Goal: Check status: Check status

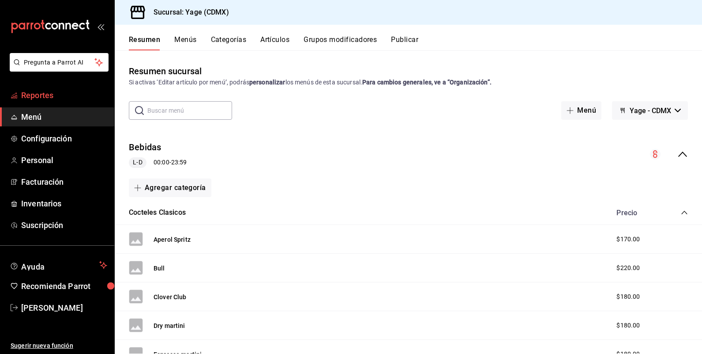
scroll to position [2396, 0]
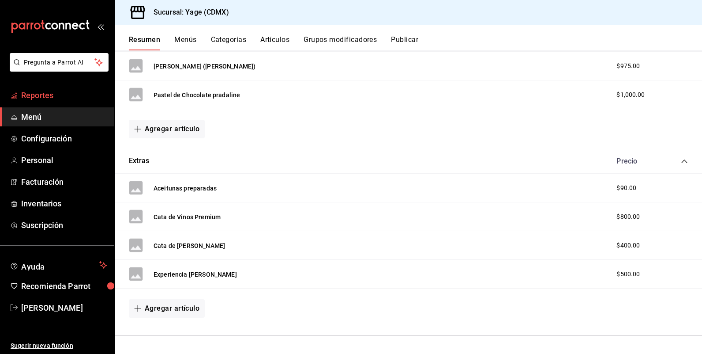
click at [42, 97] on span "Reportes" at bounding box center [64, 95] width 86 height 12
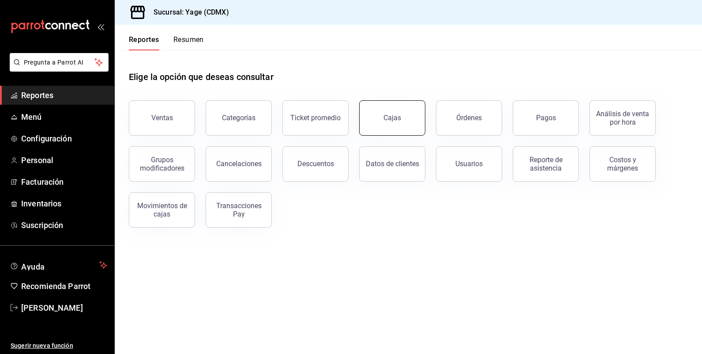
click at [401, 118] on link "Cajas" at bounding box center [392, 117] width 66 height 35
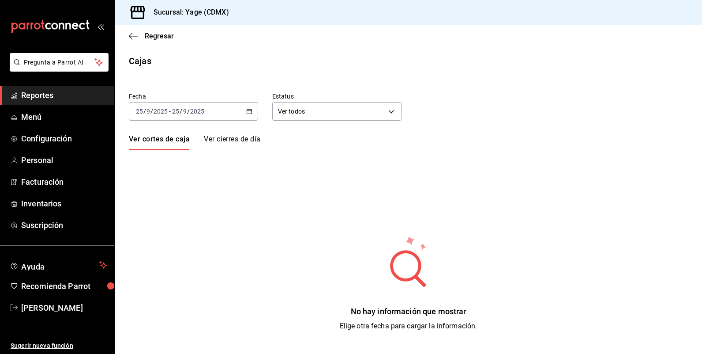
click at [245, 109] on div "[DATE] [DATE] - [DATE] [DATE]" at bounding box center [193, 111] width 129 height 19
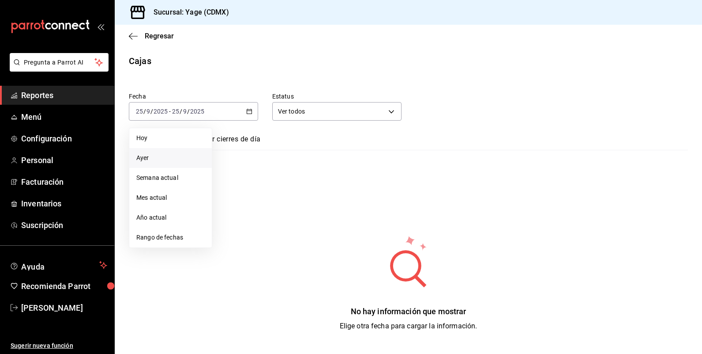
click at [147, 155] on span "Ayer" at bounding box center [170, 157] width 68 height 9
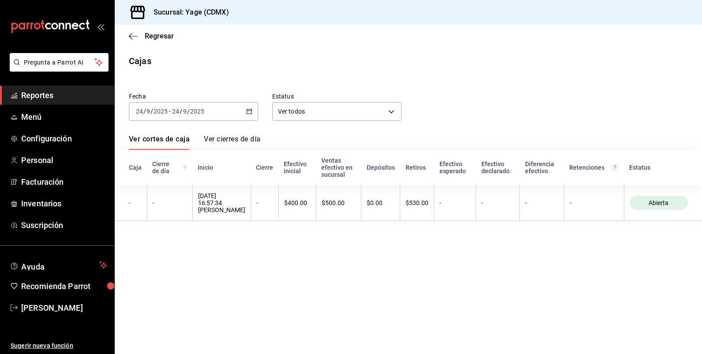
click at [248, 113] on icon "button" at bounding box center [249, 111] width 6 height 6
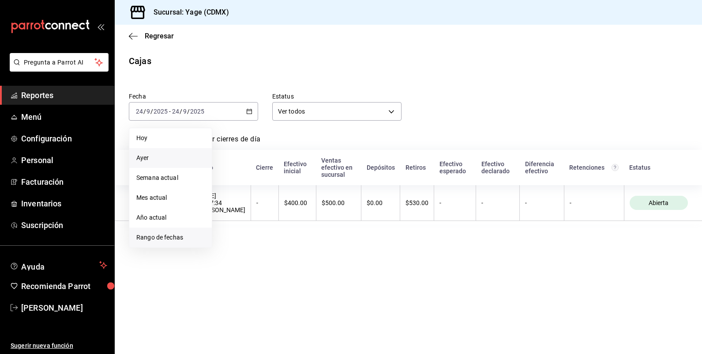
click at [179, 238] on span "Rango de fechas" at bounding box center [170, 237] width 68 height 9
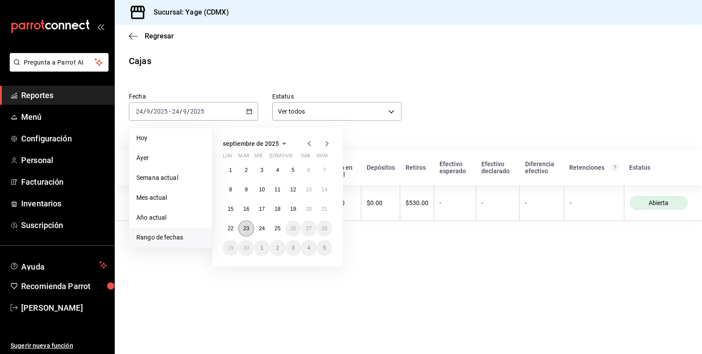
click at [247, 223] on button "23" at bounding box center [245, 228] width 15 height 16
click at [248, 225] on abbr "23" at bounding box center [246, 228] width 6 height 6
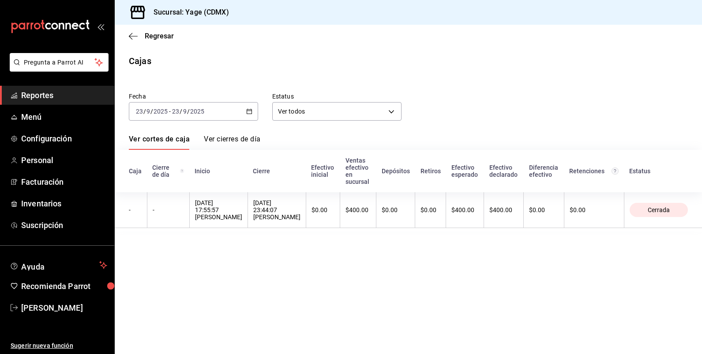
click at [60, 98] on span "Reportes" at bounding box center [64, 95] width 86 height 12
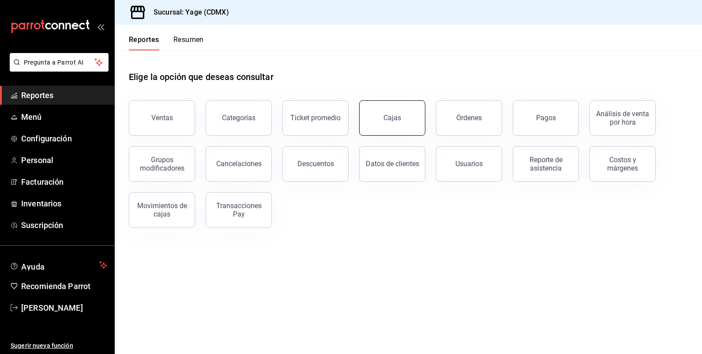
click at [403, 120] on link "Cajas" at bounding box center [392, 117] width 66 height 35
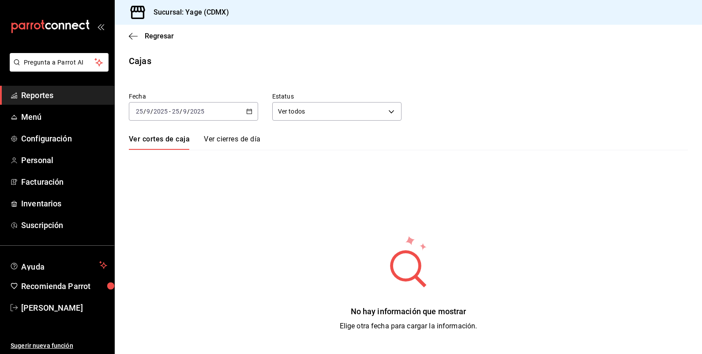
click at [246, 108] on div "[DATE] [DATE] - [DATE] [DATE]" at bounding box center [193, 111] width 129 height 19
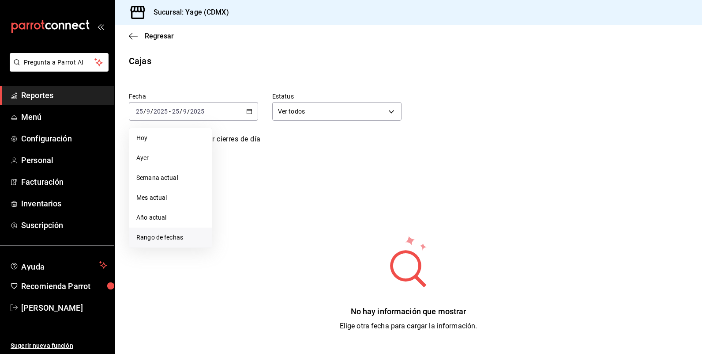
click at [166, 243] on li "Rango de fechas" at bounding box center [170, 237] width 83 height 20
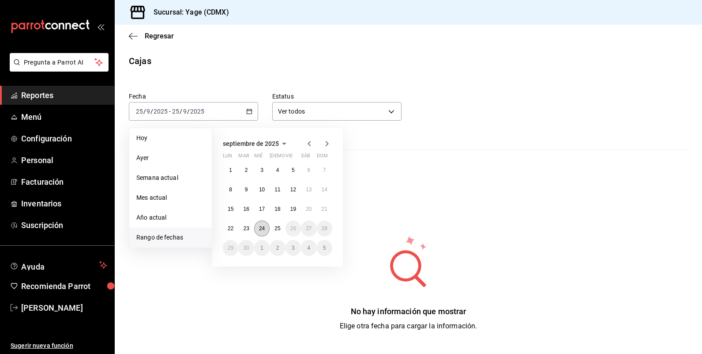
click at [263, 231] on button "24" at bounding box center [261, 228] width 15 height 16
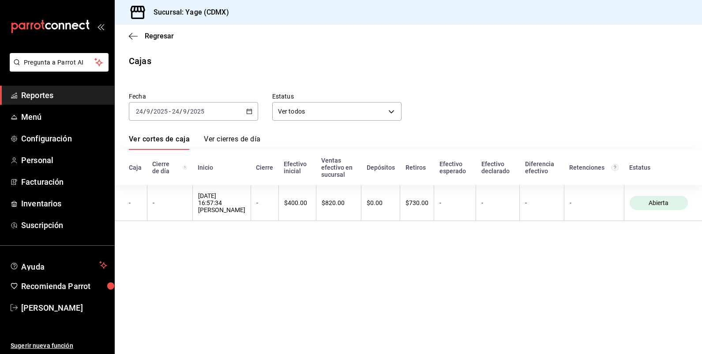
click at [52, 93] on span "Reportes" at bounding box center [64, 95] width 86 height 12
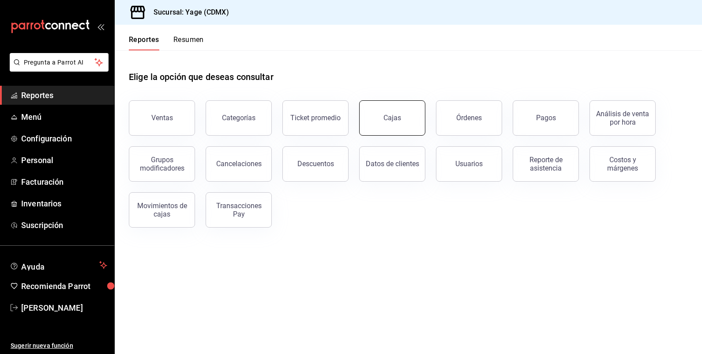
click at [395, 109] on link "Cajas" at bounding box center [392, 117] width 66 height 35
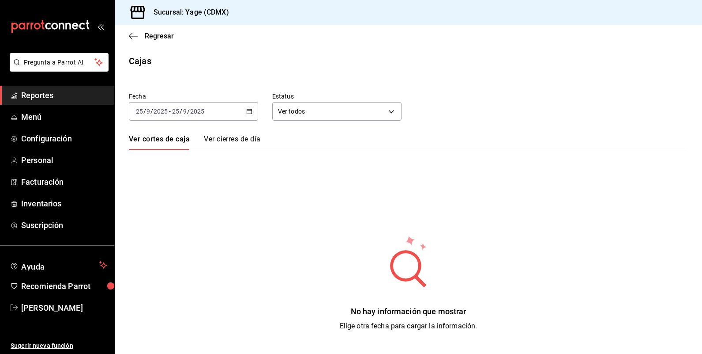
click at [243, 107] on div "[DATE] [DATE] - [DATE] [DATE]" at bounding box center [193, 111] width 129 height 19
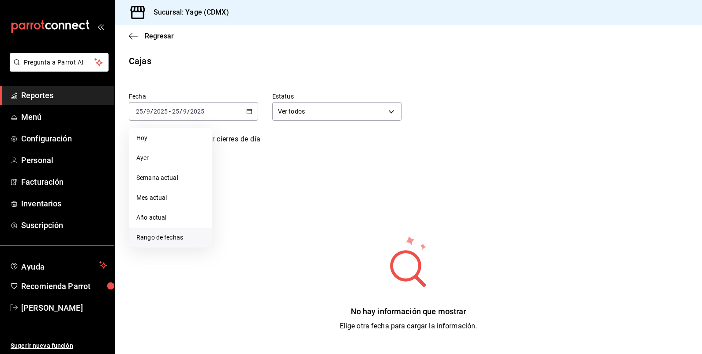
click at [175, 240] on span "Rango de fechas" at bounding box center [170, 237] width 68 height 9
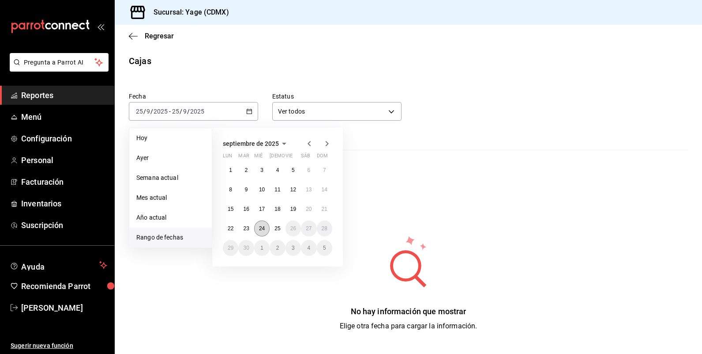
click at [263, 229] on abbr "24" at bounding box center [262, 228] width 6 height 6
click at [262, 228] on abbr "24" at bounding box center [262, 228] width 6 height 6
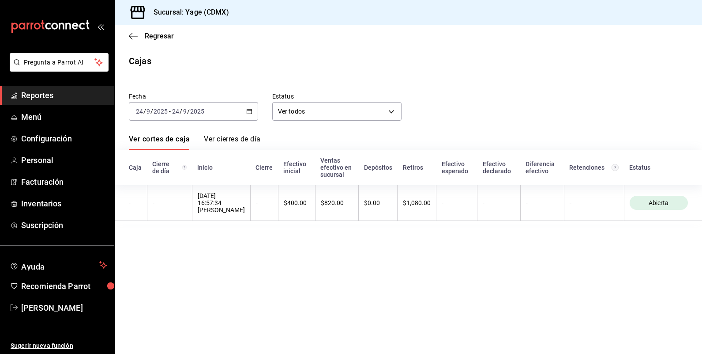
click at [248, 114] on icon "button" at bounding box center [249, 111] width 6 height 6
click at [57, 98] on span "Reportes" at bounding box center [64, 95] width 86 height 12
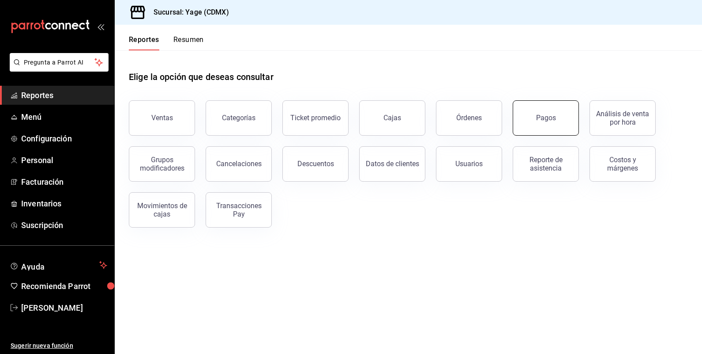
click at [546, 126] on button "Pagos" at bounding box center [546, 117] width 66 height 35
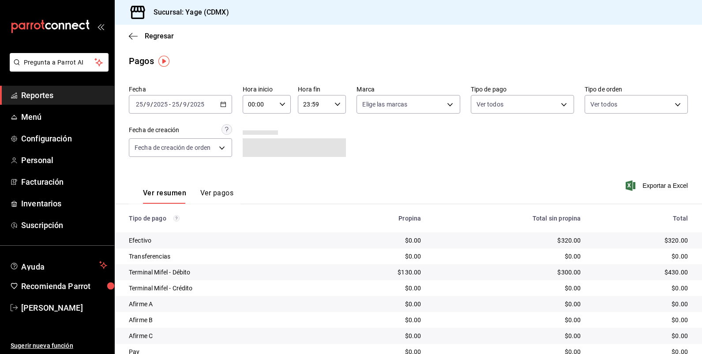
scroll to position [36, 0]
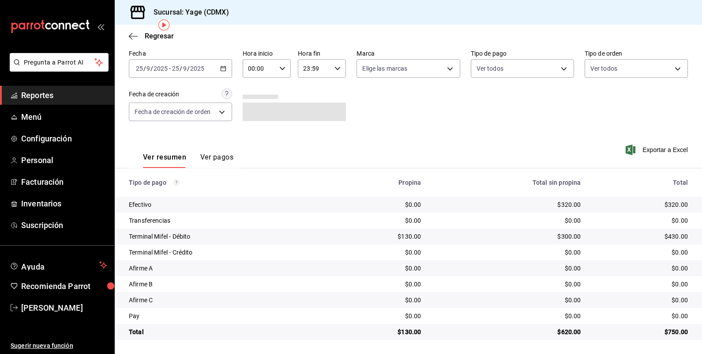
click at [225, 66] on \(Stroke\) "button" at bounding box center [225, 66] width 0 height 0
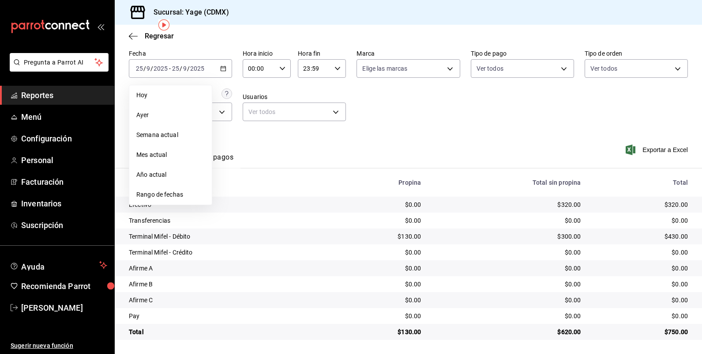
click at [195, 188] on li "Rango de fechas" at bounding box center [170, 194] width 83 height 20
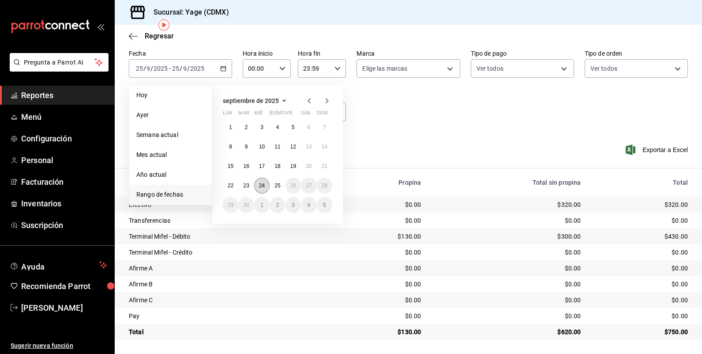
click at [265, 186] on abbr "24" at bounding box center [262, 185] width 6 height 6
click at [278, 187] on abbr "25" at bounding box center [278, 185] width 6 height 6
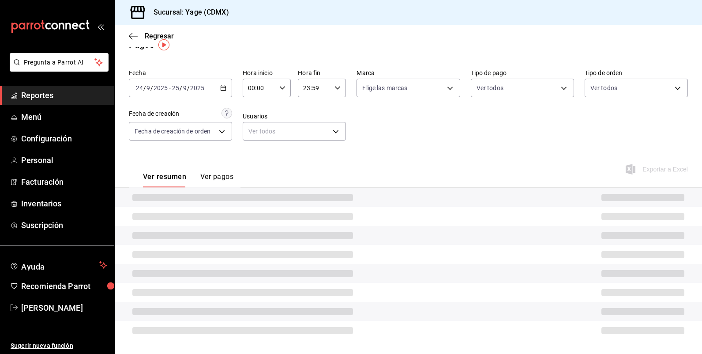
scroll to position [36, 0]
